Goal: Ask a question: Seek information or help from site administrators or community

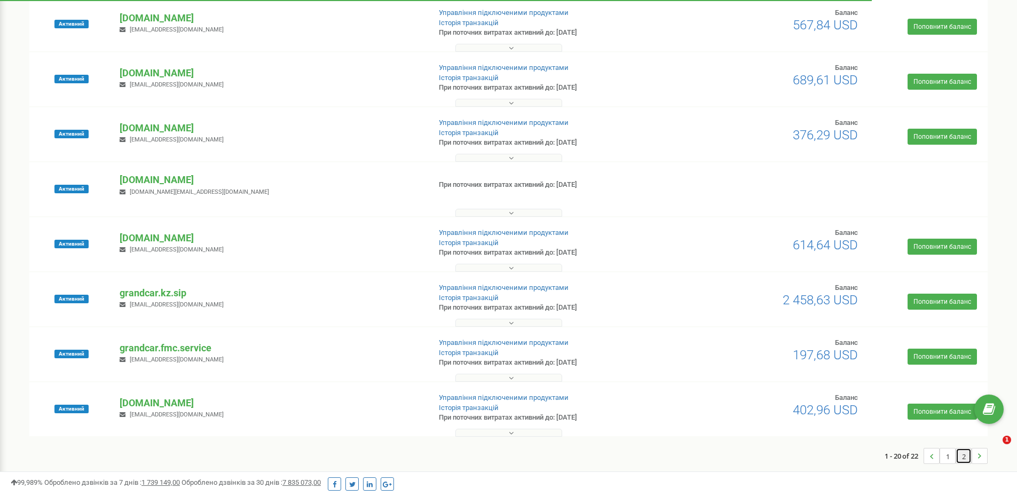
click at [961, 457] on link "2" at bounding box center [963, 455] width 15 height 15
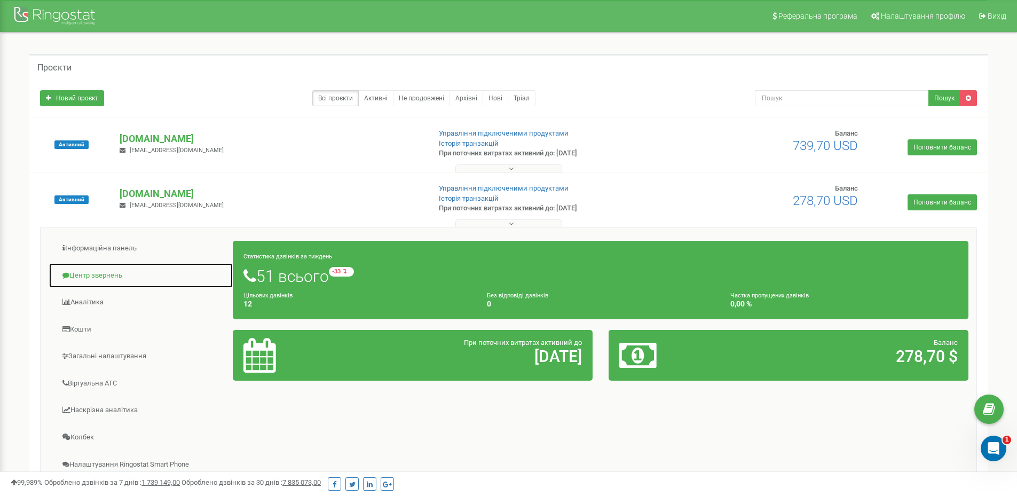
click at [100, 273] on link "Центр звернень" at bounding box center [141, 276] width 185 height 26
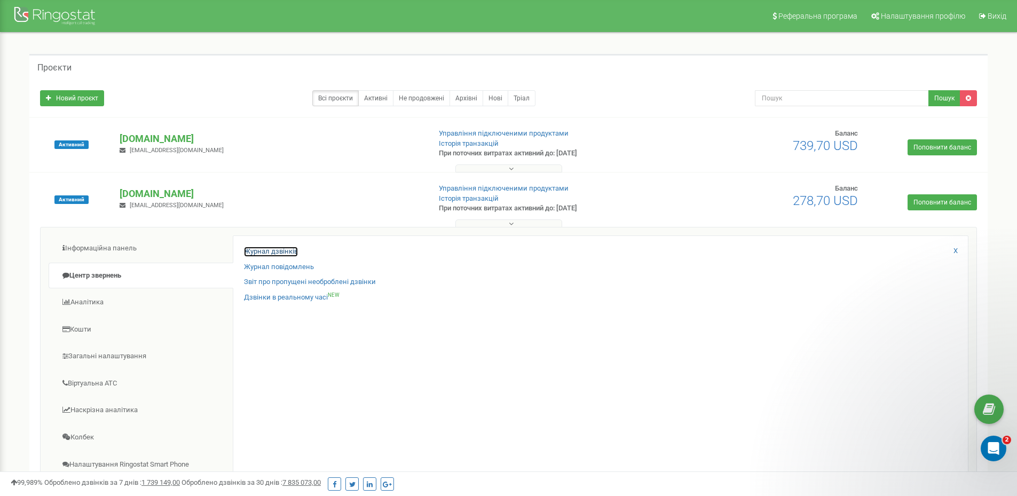
click at [274, 251] on link "Журнал дзвінків" at bounding box center [271, 252] width 54 height 10
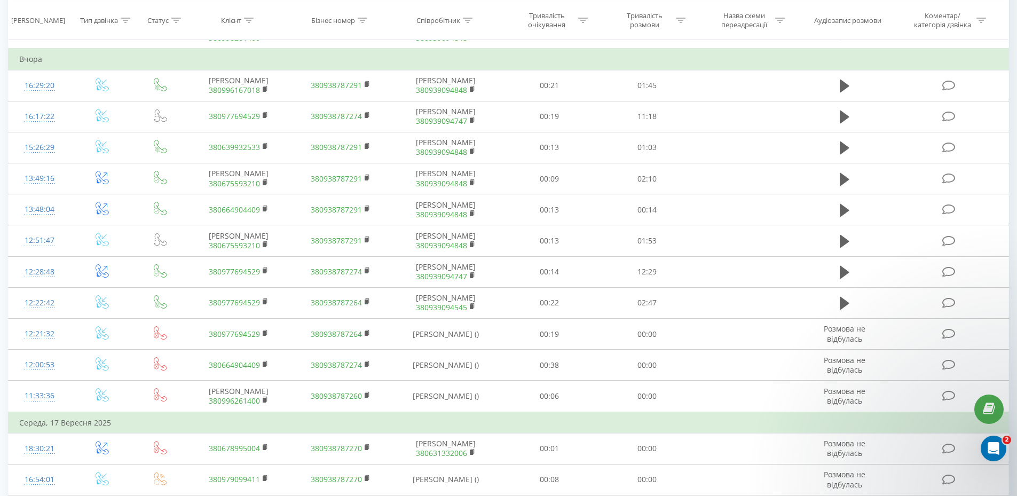
scroll to position [374, 0]
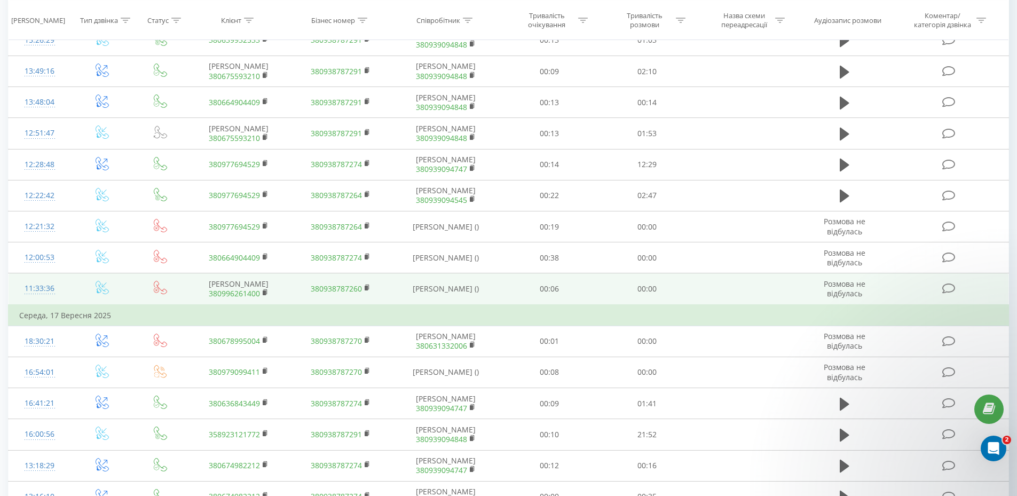
click at [816, 305] on td "Розмова не відбулась" at bounding box center [844, 288] width 94 height 31
click at [185, 305] on td at bounding box center [160, 288] width 54 height 31
click at [184, 305] on td at bounding box center [160, 288] width 54 height 31
click at [37, 299] on div "11:33:36" at bounding box center [39, 288] width 41 height 21
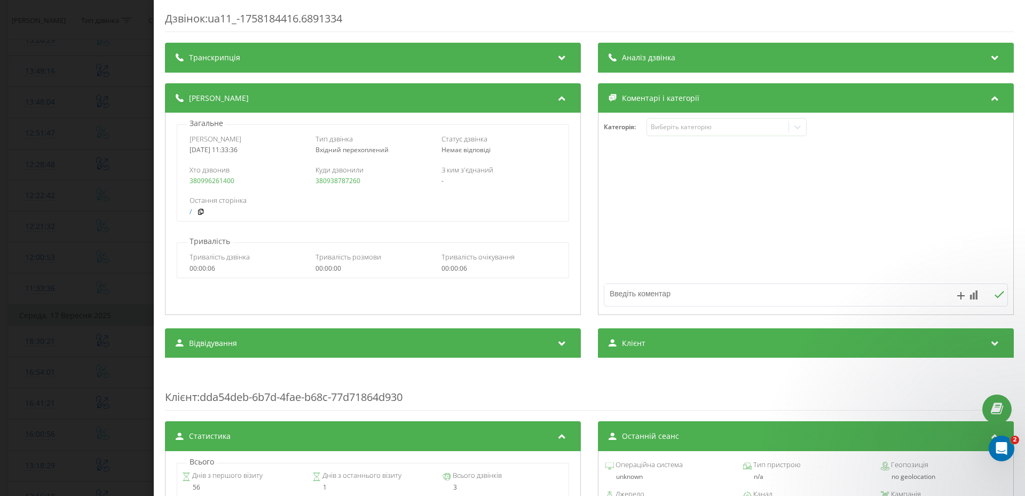
click at [87, 172] on div "Дзвінок : ua11_-1758184416.6891334 Транскрипція Для AI-аналізу майбутніх дзвінк…" at bounding box center [512, 248] width 1025 height 496
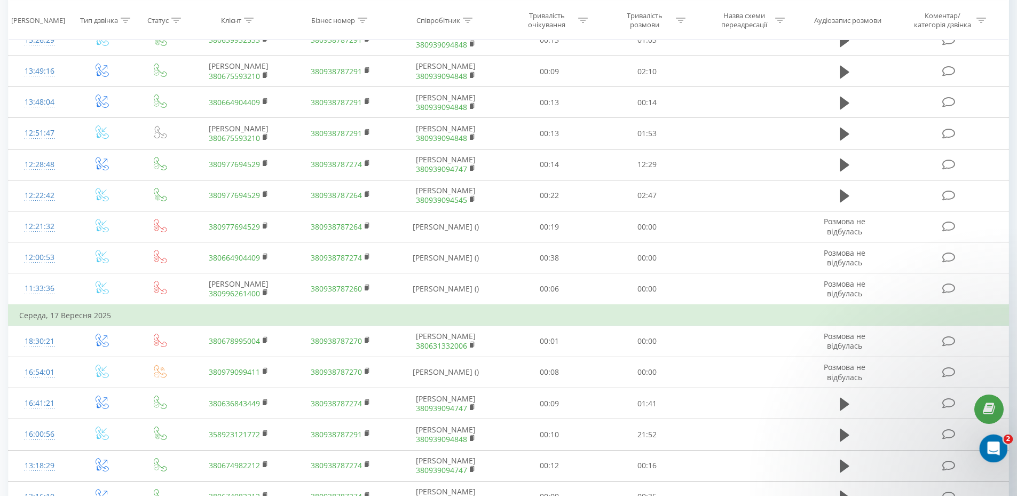
click at [999, 450] on div "Открыть службу сообщений Intercom" at bounding box center [991, 446] width 35 height 35
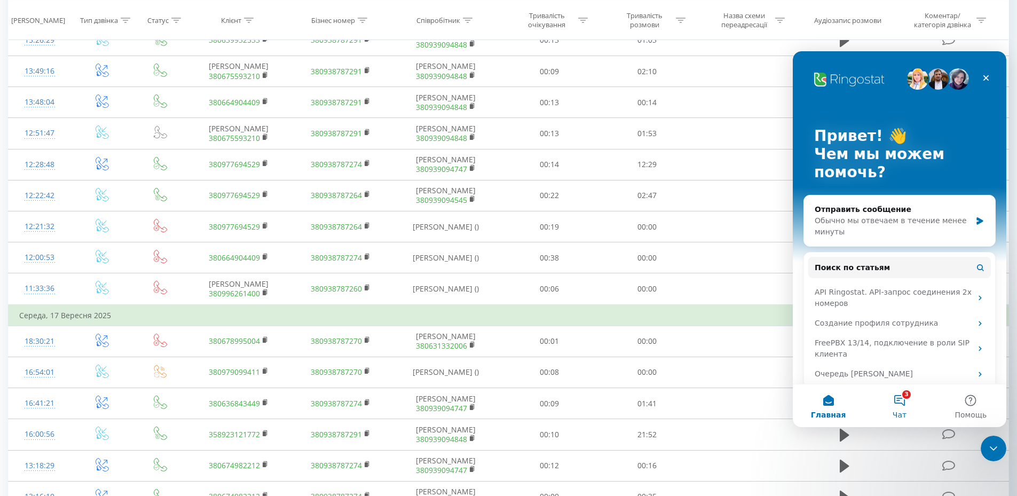
click at [906, 402] on button "3 Чат" at bounding box center [898, 405] width 71 height 43
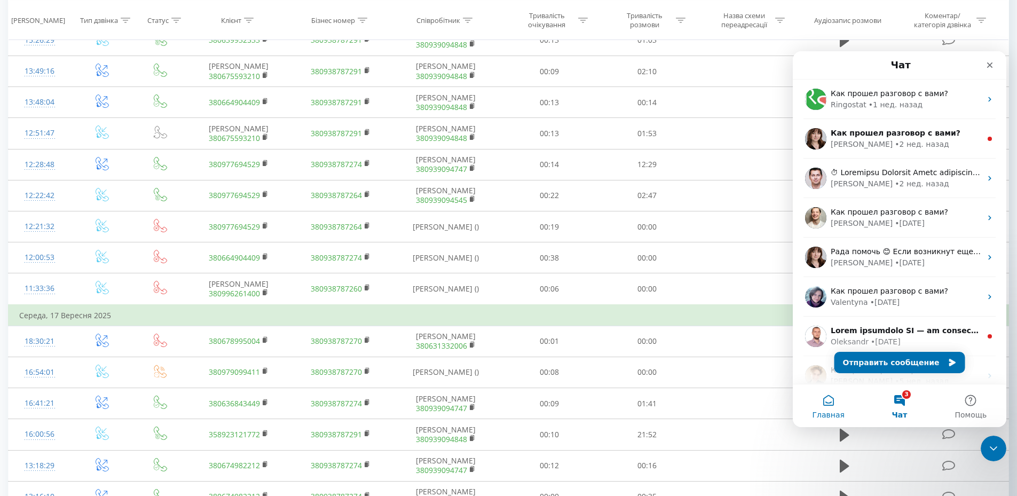
click at [838, 407] on button "Главная" at bounding box center [827, 405] width 71 height 43
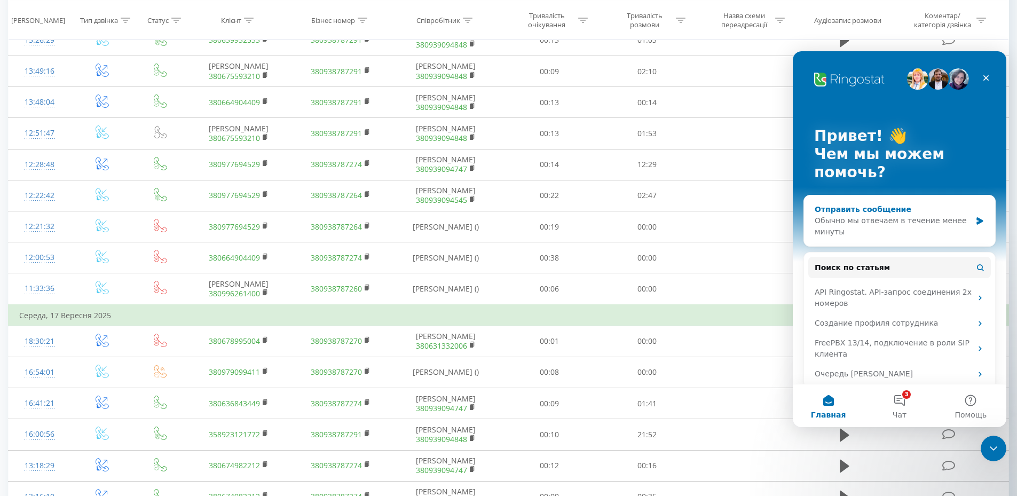
click at [891, 211] on div "Отправить сообщение" at bounding box center [892, 209] width 156 height 11
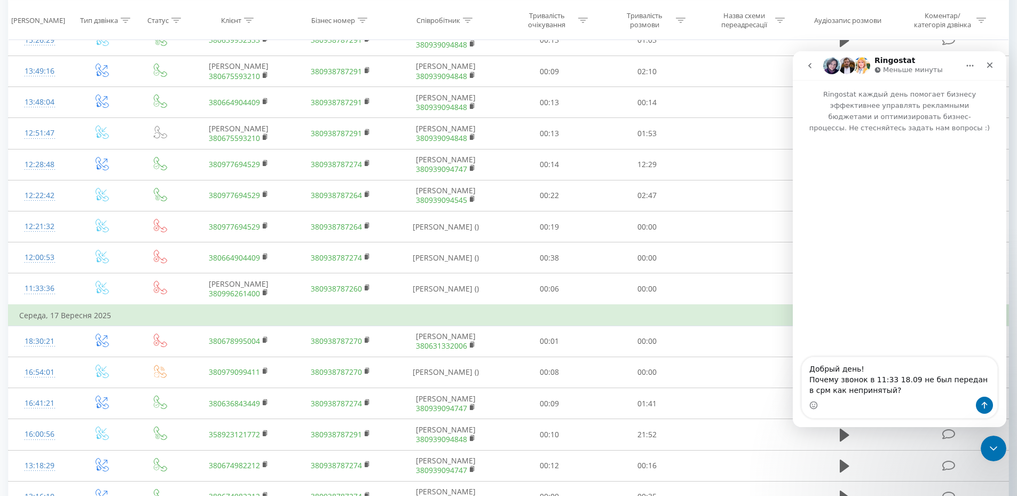
type textarea "Добрый день! Почему звонок в 11:33 18.09 не был передан в срм как непринятый?"
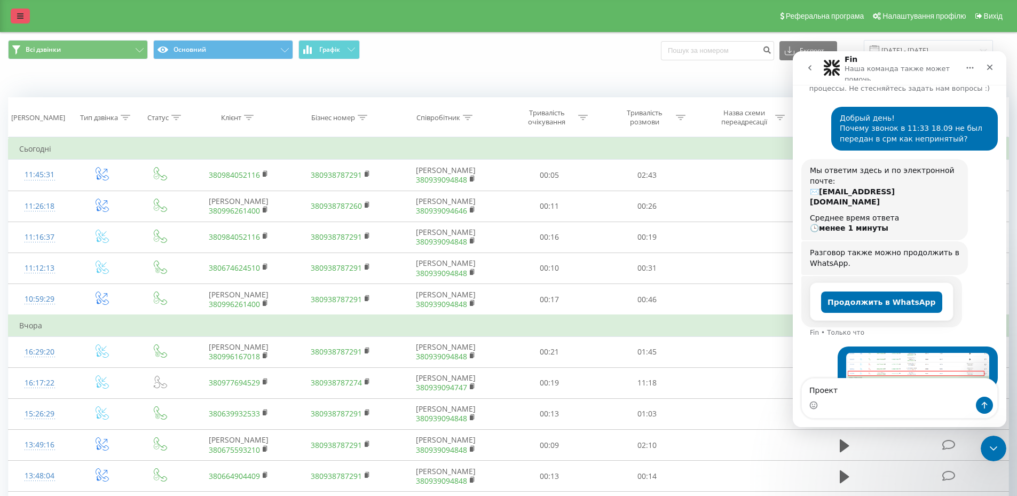
click at [19, 17] on icon at bounding box center [20, 15] width 6 height 7
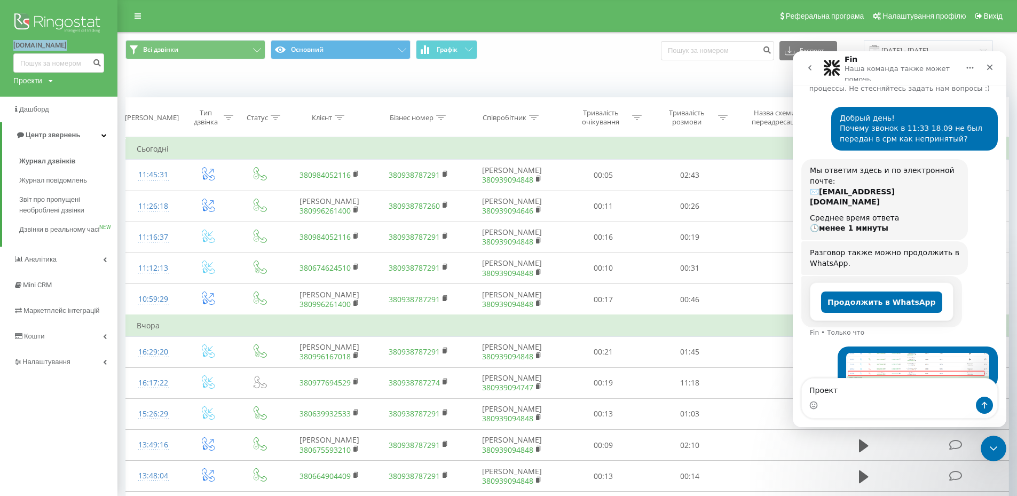
copy link "[DOMAIN_NAME]"
drag, startPoint x: 3, startPoint y: 43, endPoint x: 60, endPoint y: 46, distance: 57.2
click at [60, 46] on div "tomate.com.ua Проекти pravdop.com grandcar.kz.sip sotalan.com grandcar.fmc.com …" at bounding box center [58, 48] width 117 height 97
click at [847, 394] on textarea "Проект" at bounding box center [899, 387] width 195 height 18
paste textarea "[DOMAIN_NAME]"
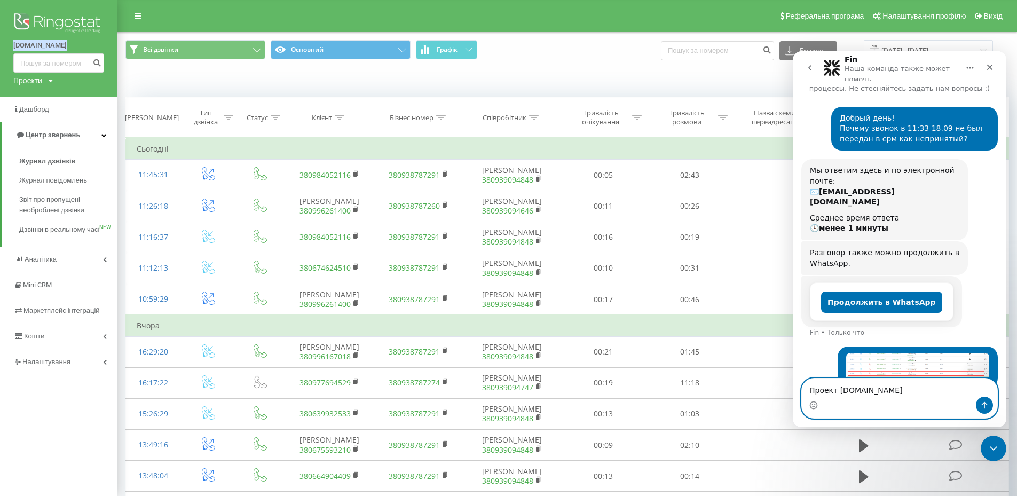
click at [822, 390] on textarea "Проект tomate.com.ua" at bounding box center [899, 387] width 195 height 18
click at [792, 51] on lt-span "Про є кт" at bounding box center [792, 51] width 0 height 0
type textarea "Проєкт tomate.com.ua"
click at [931, 395] on textarea "Проєкт tomate.com.ua" at bounding box center [899, 387] width 195 height 18
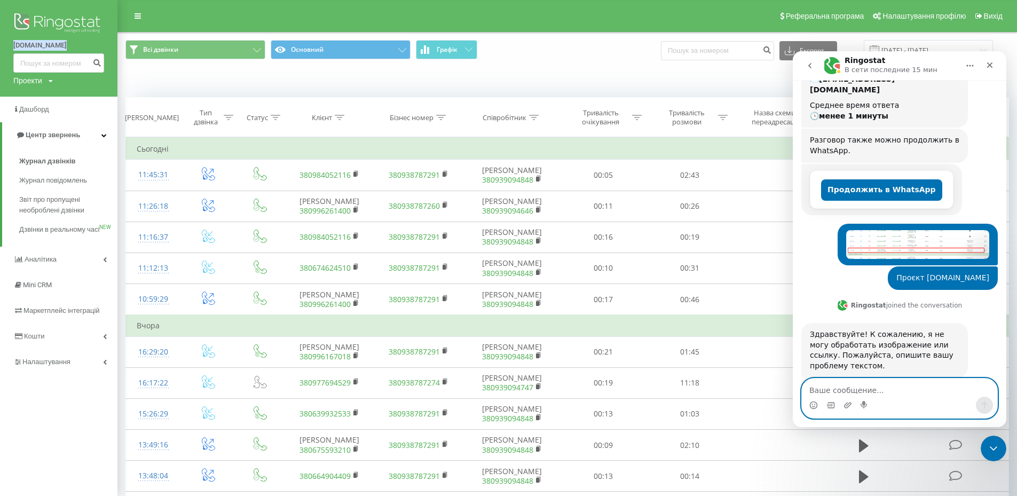
scroll to position [218, 0]
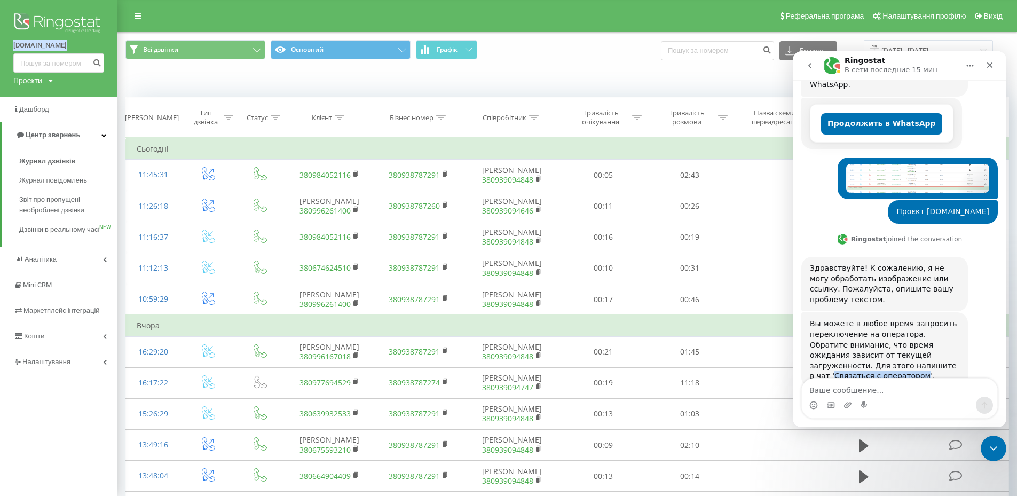
drag, startPoint x: 867, startPoint y: 345, endPoint x: 947, endPoint y: 346, distance: 80.6
click at [947, 346] on div "Вы можете в любое время запросить переключение на оператора. Обратите внимание,…" at bounding box center [884, 350] width 149 height 63
copy div "Связаться с оператором"
click at [902, 392] on textarea "Ваше сообщение..." at bounding box center [899, 387] width 195 height 18
paste textarea "Связаться с оператором"
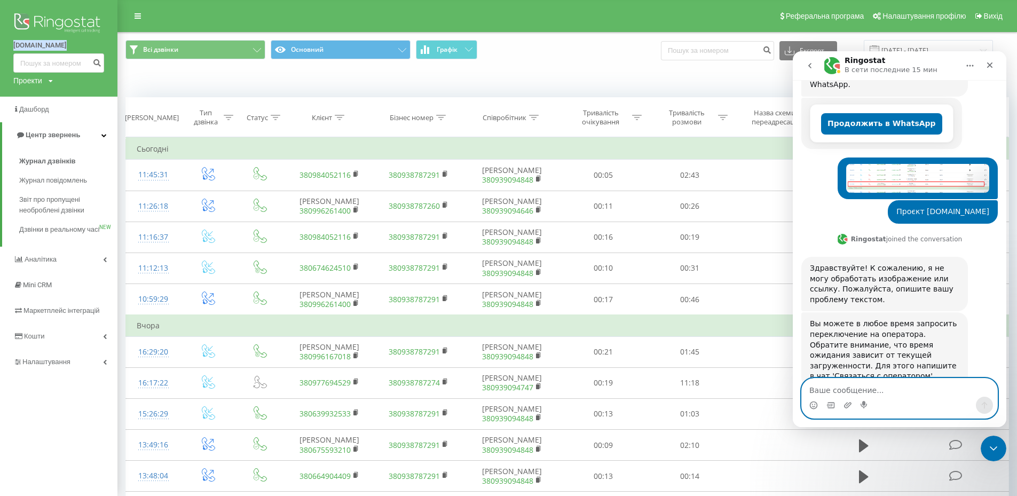
type textarea "Связаться с оператором"
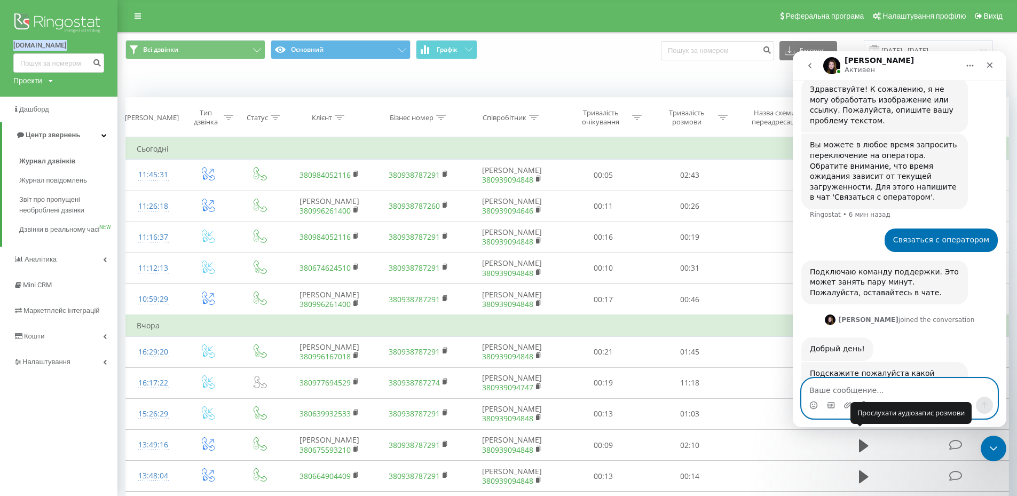
scroll to position [404, 0]
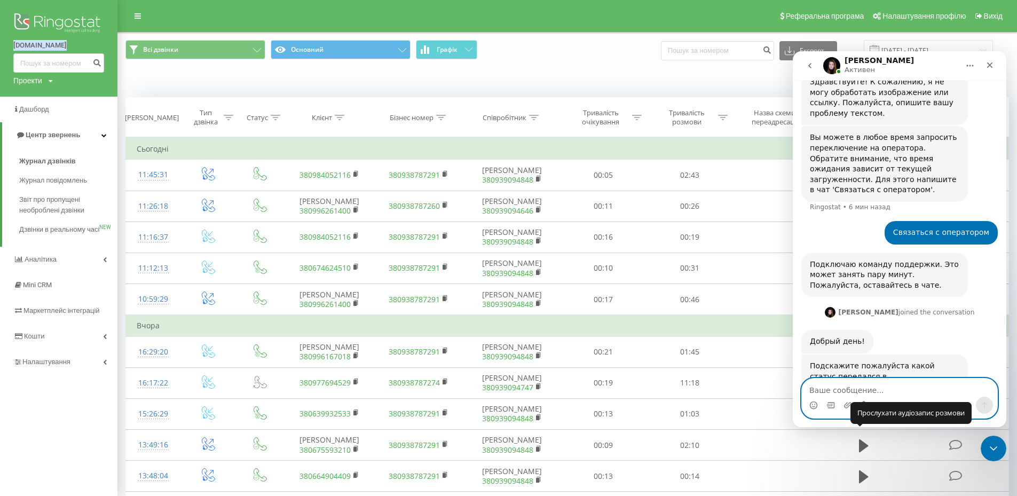
click at [855, 380] on textarea "Ваше сообщение..." at bounding box center [899, 387] width 195 height 18
type textarea "Д"
type textarea "Никакого, сделка не была создана"
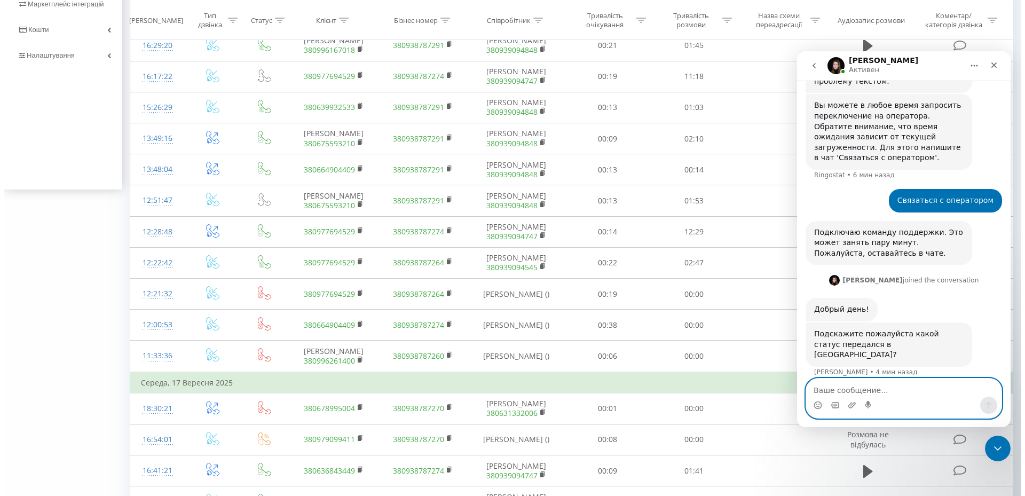
scroll to position [374, 0]
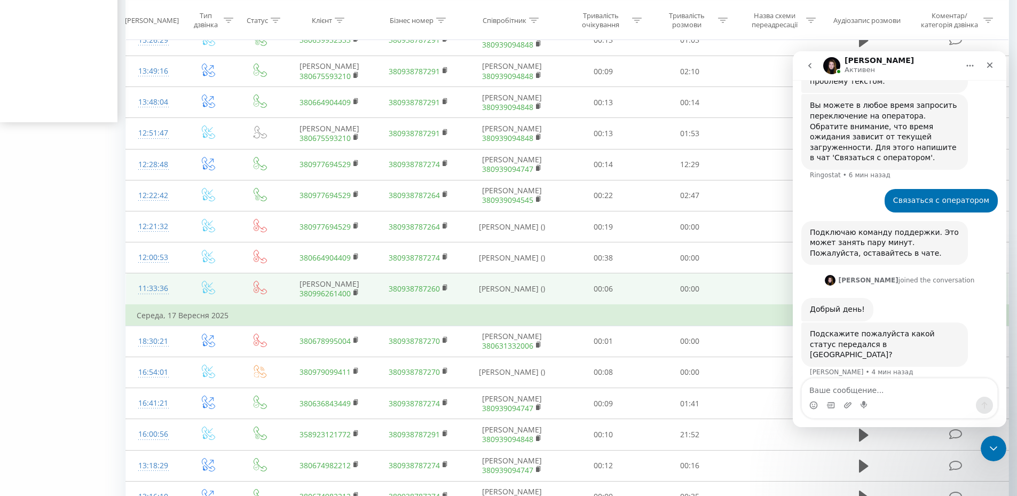
click at [292, 305] on td "Аленка Мороз 380996261400" at bounding box center [329, 288] width 90 height 31
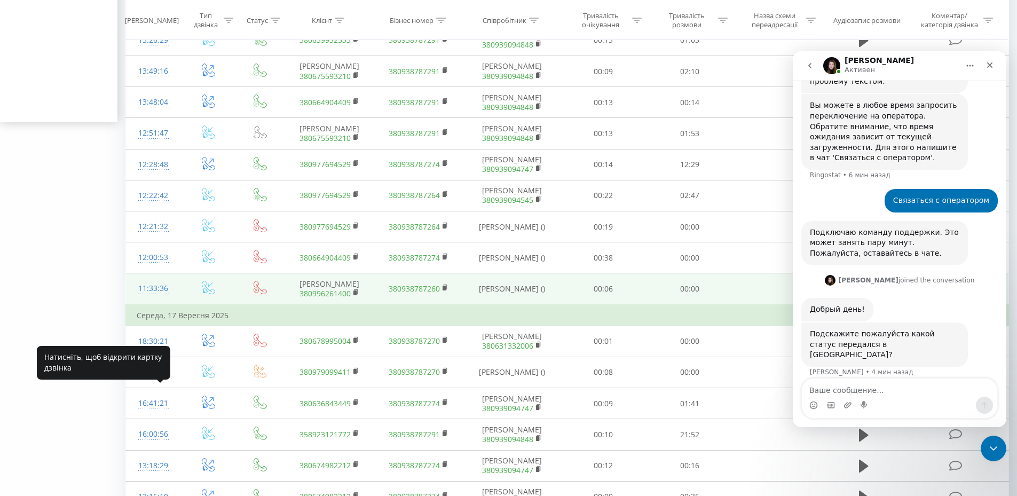
click at [141, 299] on div "11:33:36" at bounding box center [154, 288] width 34 height 21
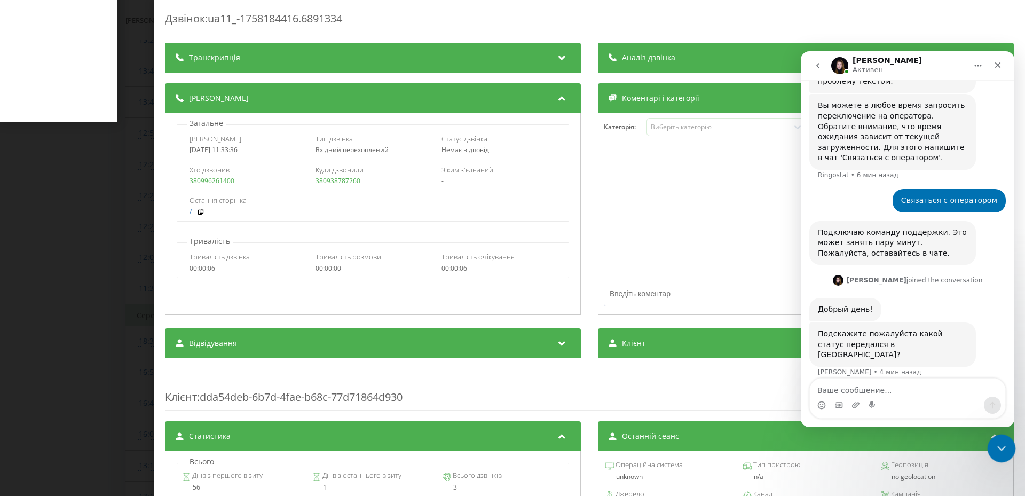
click at [994, 446] on icon "Закрыть службу сообщений Intercom" at bounding box center [999, 446] width 13 height 13
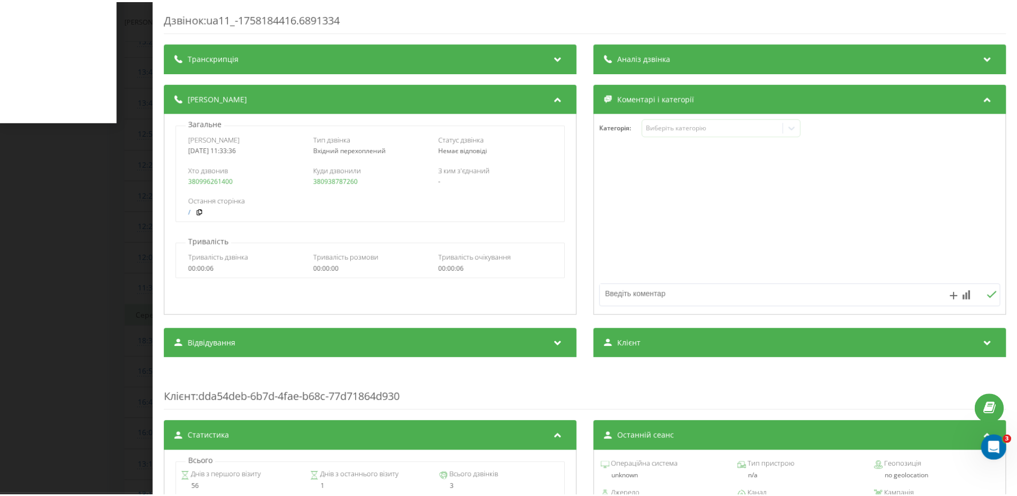
scroll to position [426, 0]
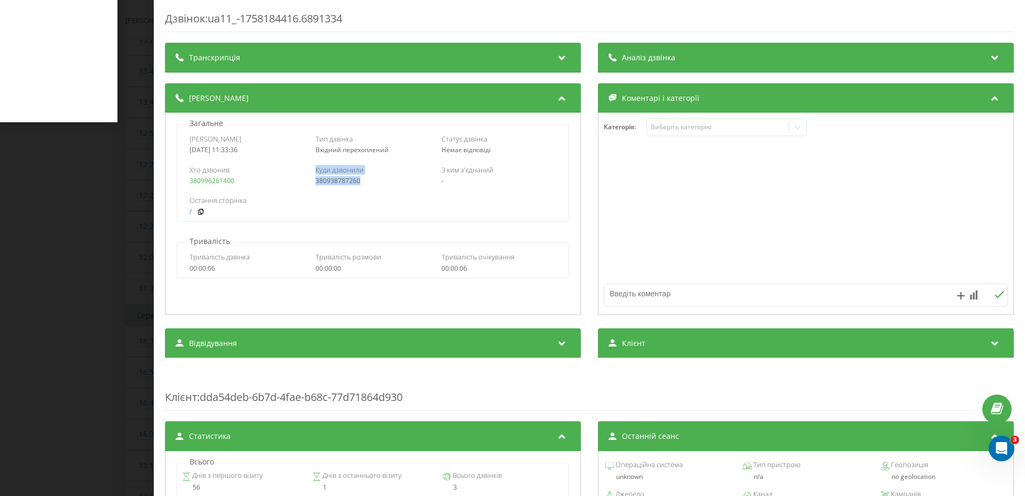
drag, startPoint x: 307, startPoint y: 180, endPoint x: 358, endPoint y: 178, distance: 50.2
click at [358, 178] on div "Хто дзвонив 380996261400 Куди дзвонили 380938787260 З ким з'єднаний -" at bounding box center [372, 175] width 391 height 31
copy link "380996261400"
drag, startPoint x: 186, startPoint y: 183, endPoint x: 240, endPoint y: 180, distance: 54.0
click at [240, 180] on div "Хто дзвонив 380996261400 Куди дзвонили 380938787260 З ким з'єднаний -" at bounding box center [372, 175] width 391 height 31
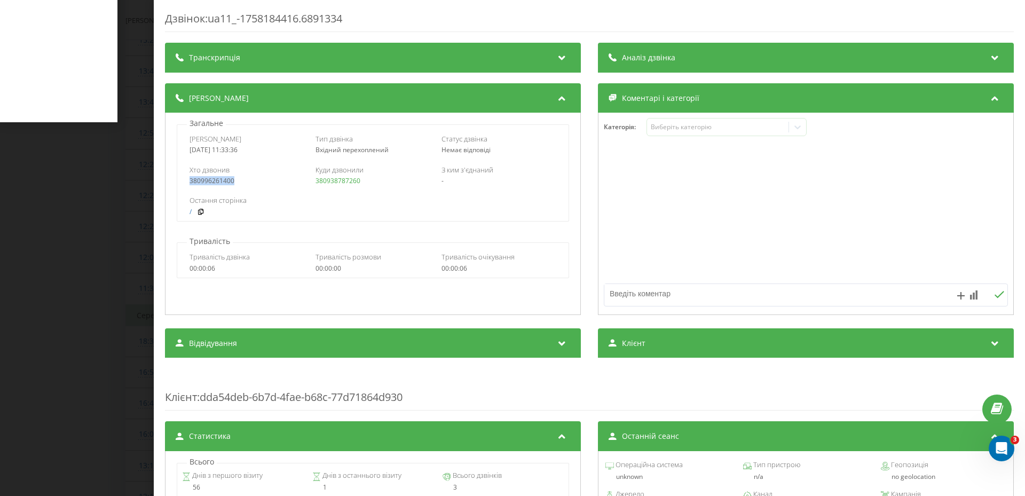
click at [33, 279] on div "Дзвінок : ua11_-1758184416.6891334 Транскрипція Для AI-аналізу майбутніх дзвінк…" at bounding box center [512, 248] width 1025 height 496
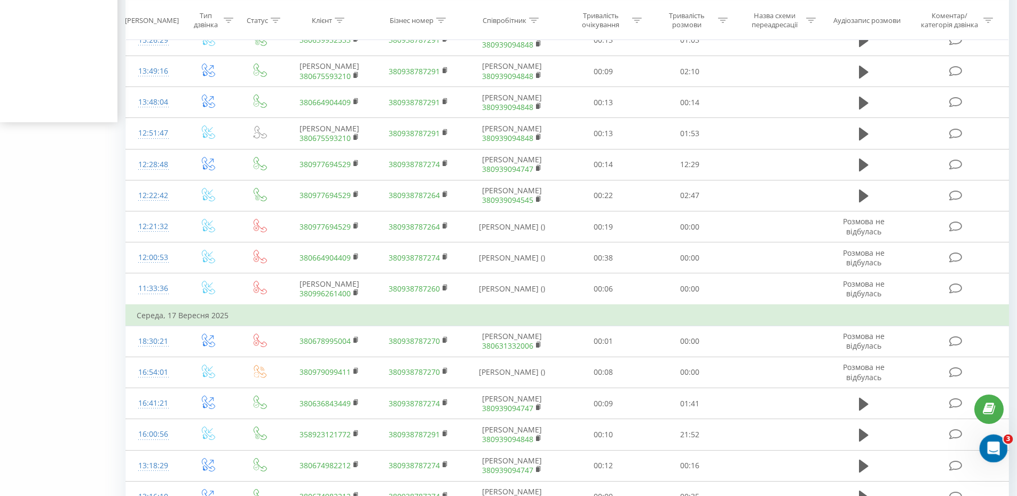
click at [1004, 445] on html at bounding box center [992, 447] width 26 height 26
click at [999, 445] on icon "Открыть службу сообщений Intercom" at bounding box center [992, 447] width 18 height 18
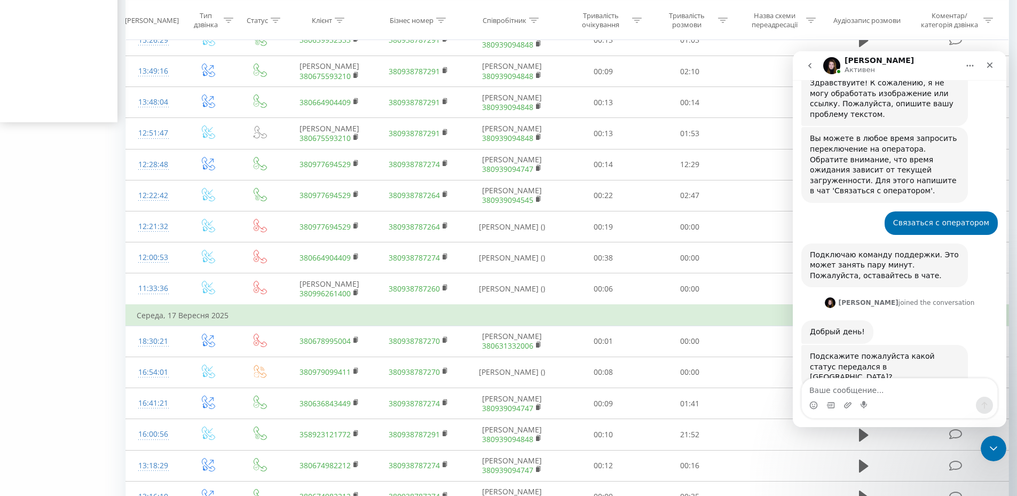
scroll to position [426, 0]
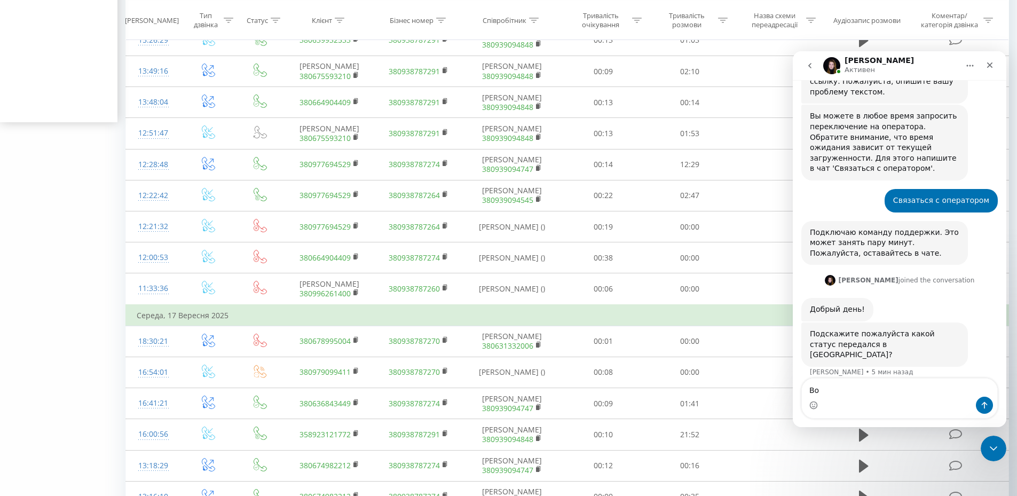
type textarea "B"
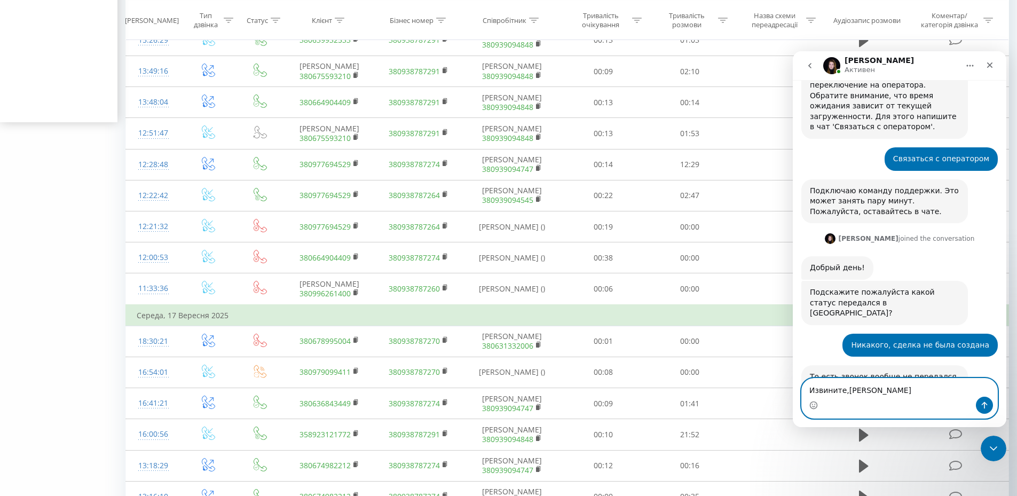
scroll to position [468, 0]
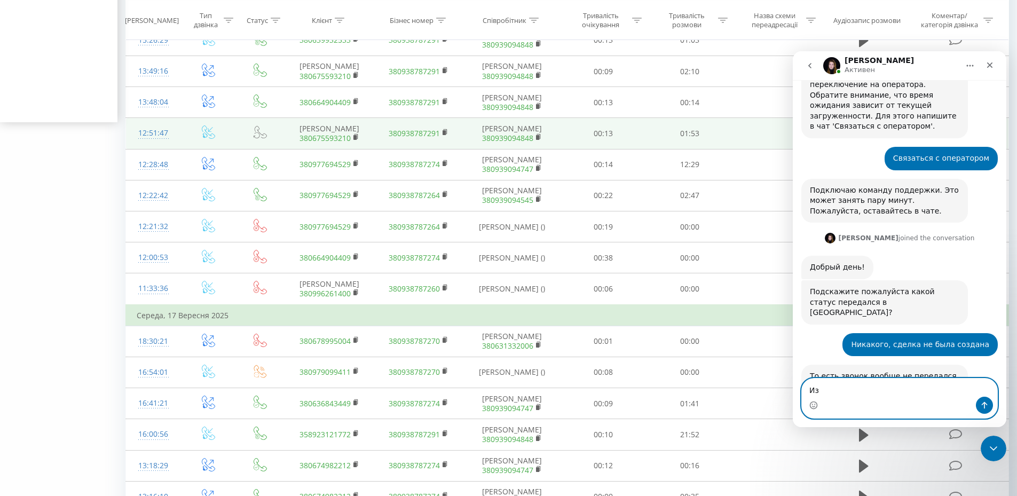
type textarea "И"
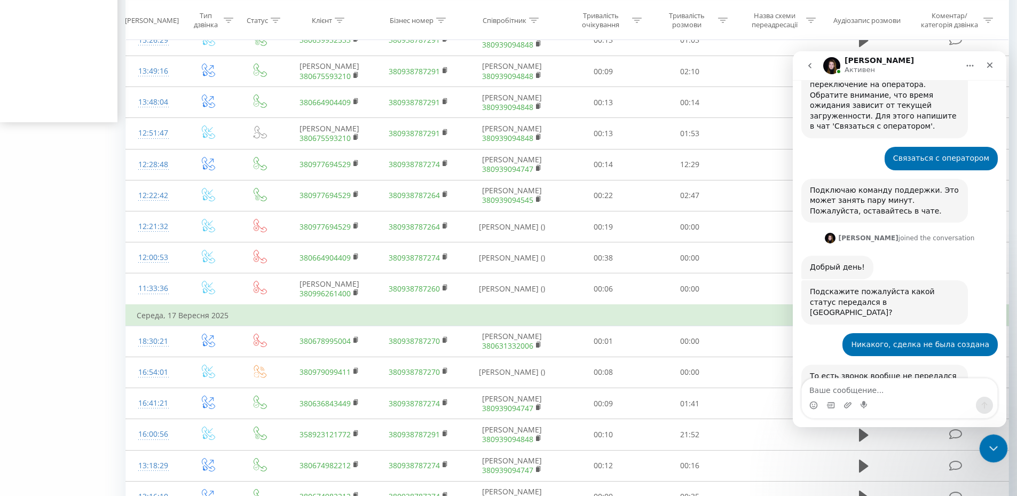
click at [991, 437] on div "Закрыть службу сообщений Intercom" at bounding box center [992, 447] width 26 height 26
